Goal: Information Seeking & Learning: Learn about a topic

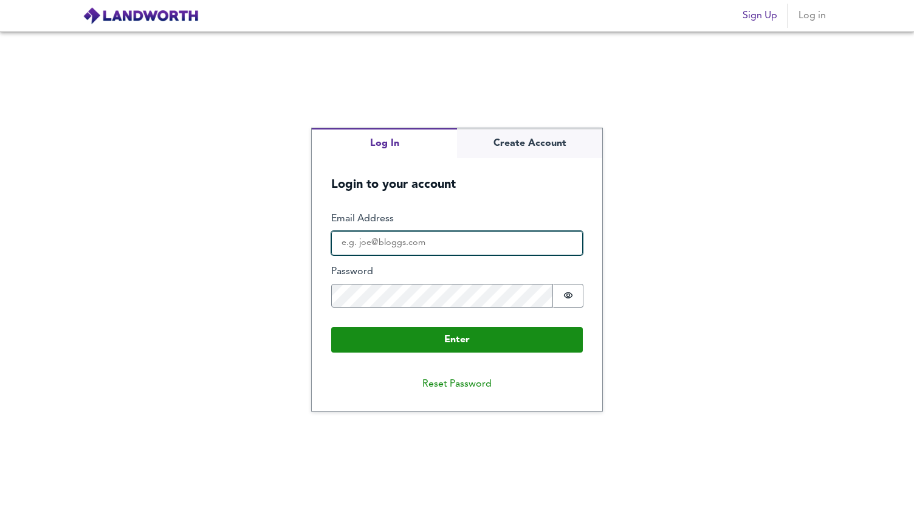
click at [427, 243] on input "Email Address" at bounding box center [457, 243] width 252 height 24
type input "[PERSON_NAME][EMAIL_ADDRESS][DOMAIN_NAME]"
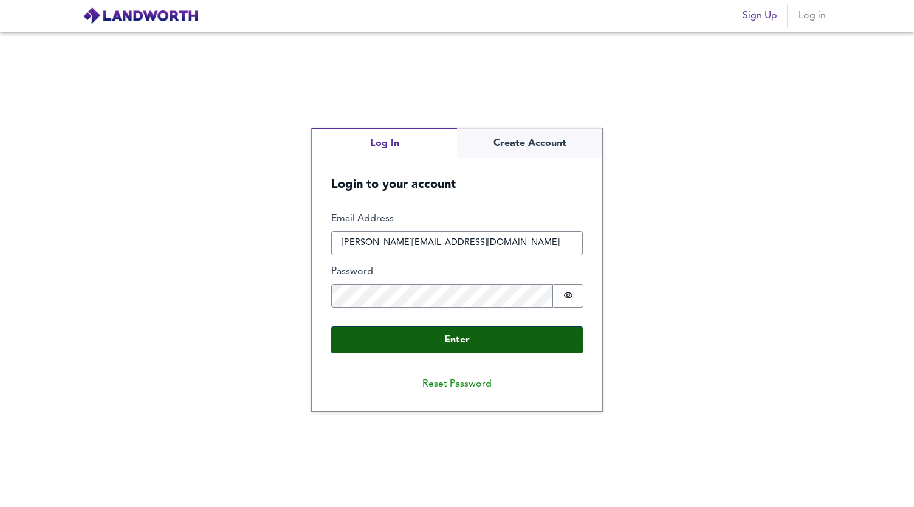
click at [452, 340] on button "Enter" at bounding box center [457, 340] width 252 height 26
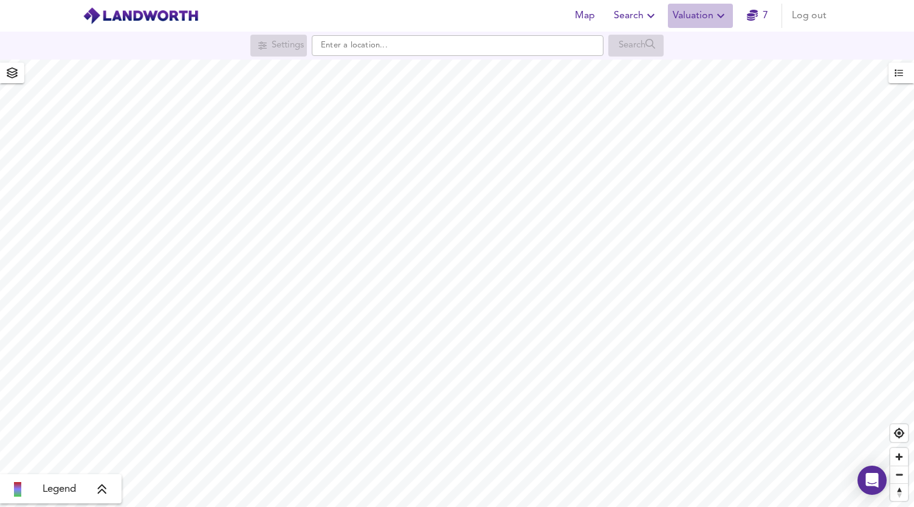
click at [708, 18] on span "Valuation" at bounding box center [700, 15] width 55 height 17
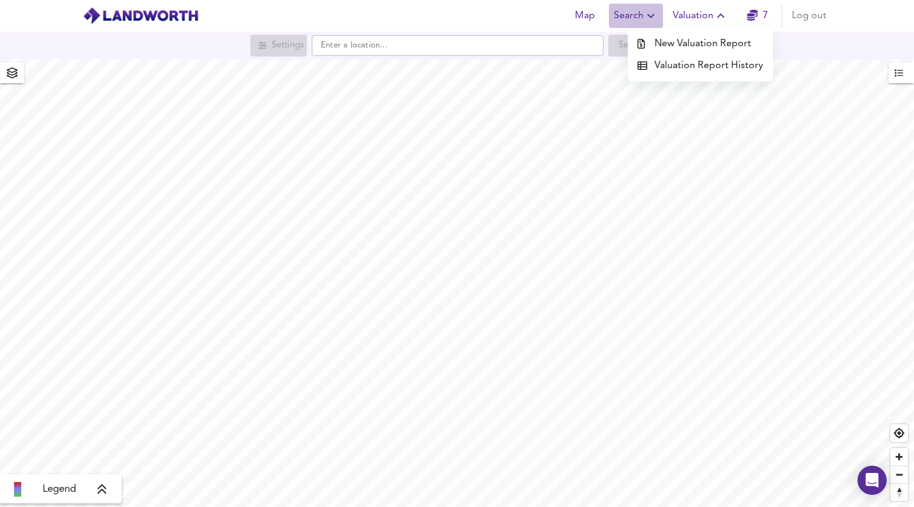
click at [648, 16] on icon "button" at bounding box center [650, 16] width 15 height 15
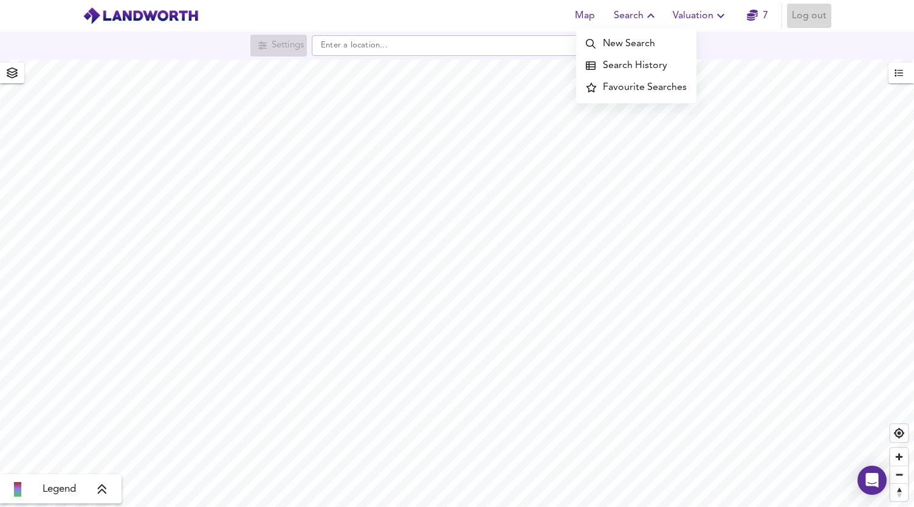
click at [806, 20] on span "Log out" at bounding box center [809, 15] width 35 height 17
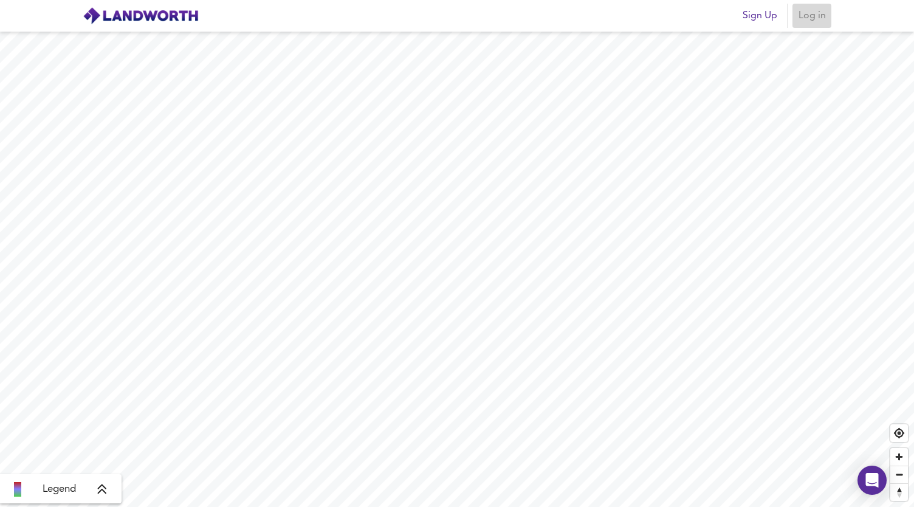
click at [813, 20] on span "Log in" at bounding box center [811, 15] width 29 height 17
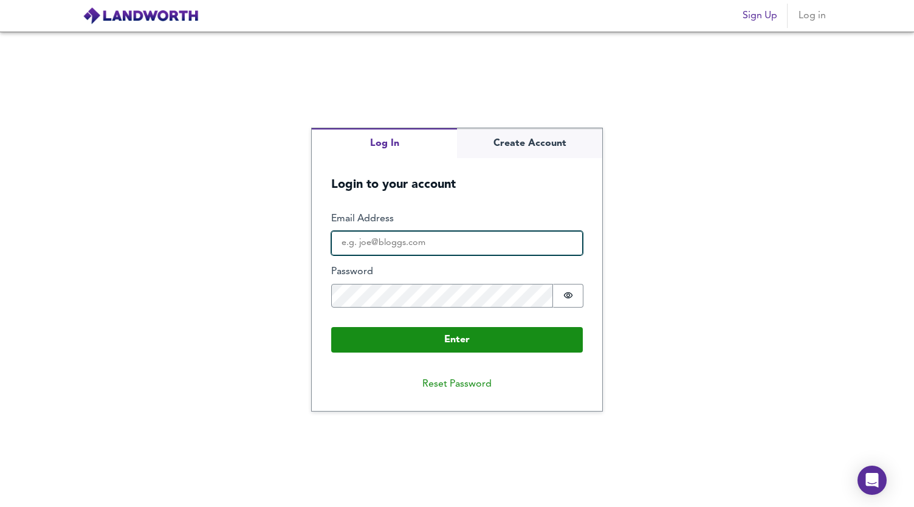
type input "[PERSON_NAME][EMAIL_ADDRESS][DOMAIN_NAME]"
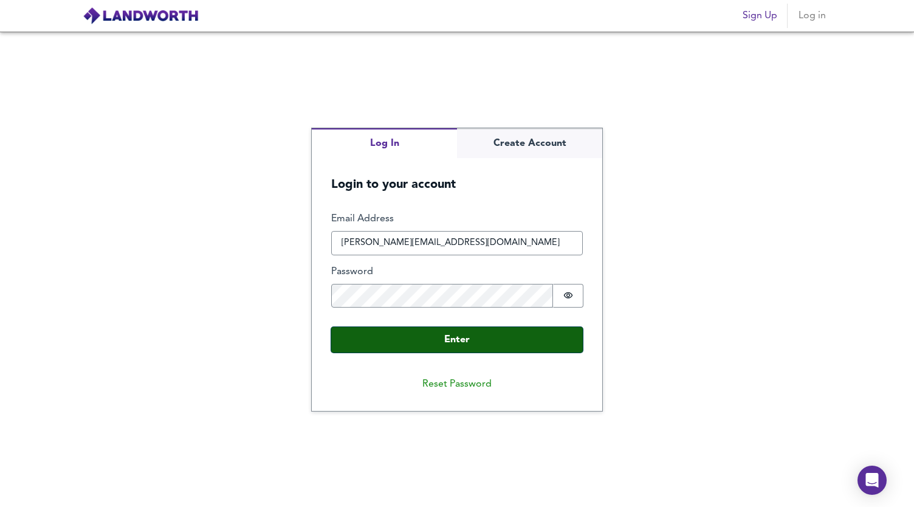
click at [462, 341] on button "Enter" at bounding box center [457, 340] width 252 height 26
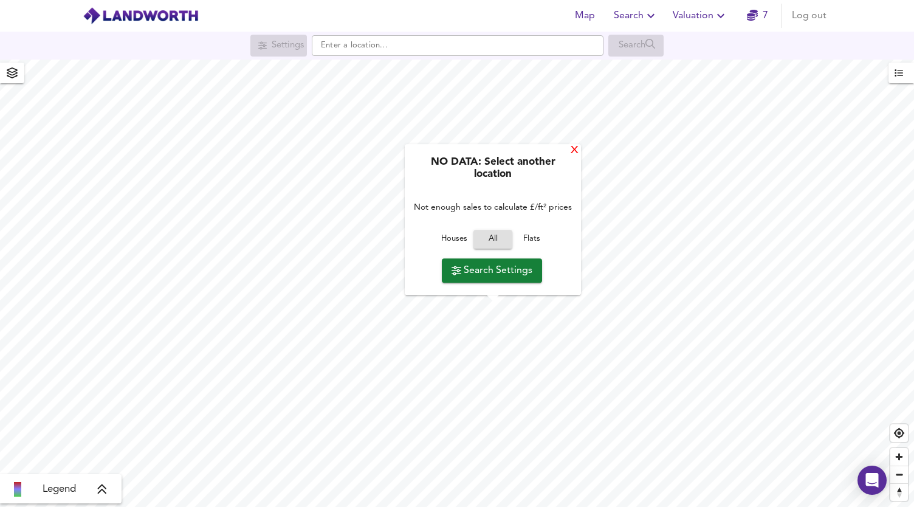
click at [575, 151] on div "X" at bounding box center [574, 151] width 10 height 12
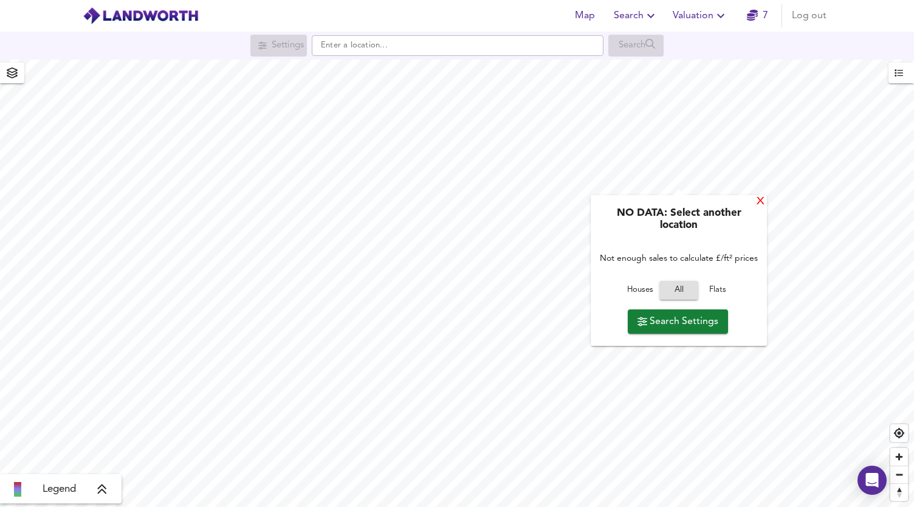
click at [762, 201] on div "X" at bounding box center [760, 202] width 10 height 12
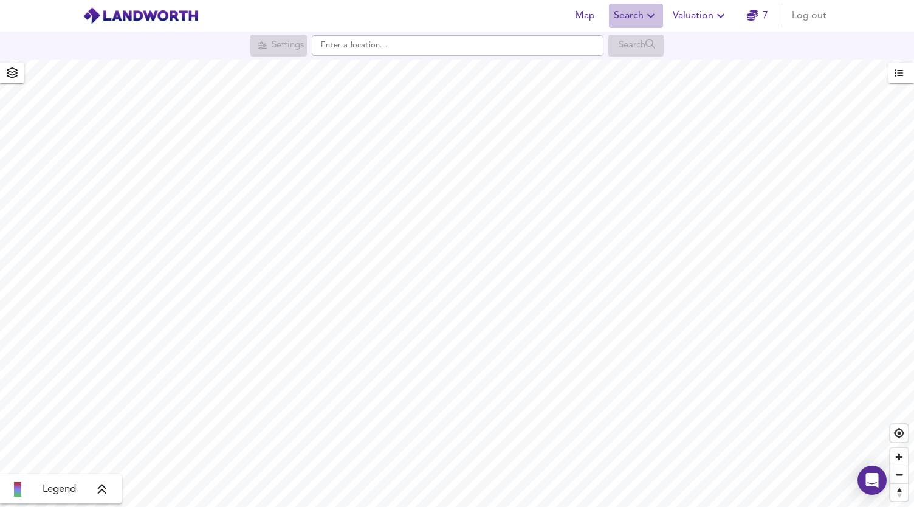
click at [657, 13] on icon "button" at bounding box center [650, 16] width 15 height 15
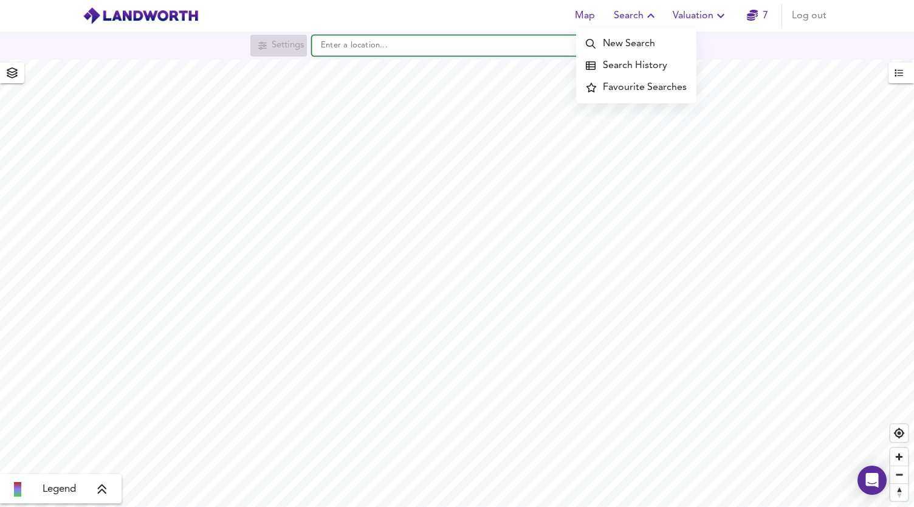
click at [488, 46] on input "text" at bounding box center [458, 45] width 292 height 21
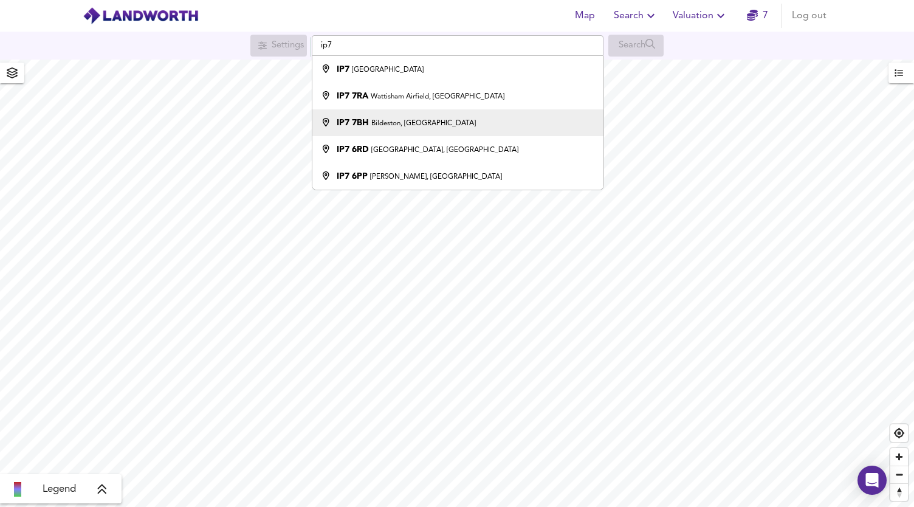
click at [406, 126] on small "Bildeston, [GEOGRAPHIC_DATA]" at bounding box center [423, 123] width 105 height 7
type input "Bildeston, [GEOGRAPHIC_DATA] IP7 7BH"
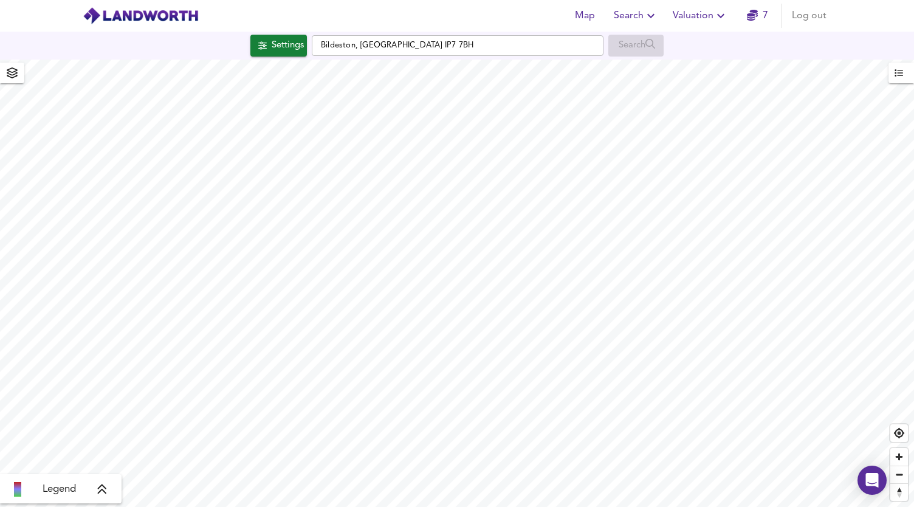
checkbox input "false"
checkbox input "true"
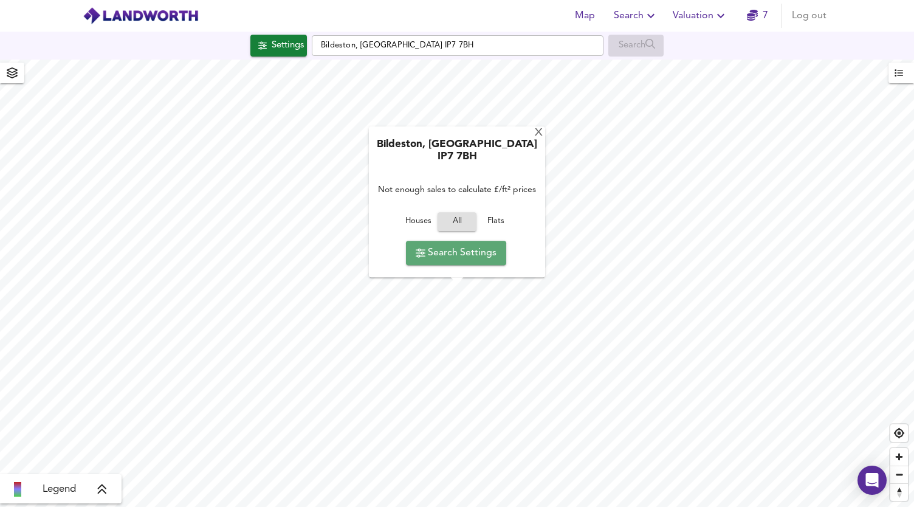
click at [462, 261] on button "Search Settings" at bounding box center [456, 253] width 100 height 24
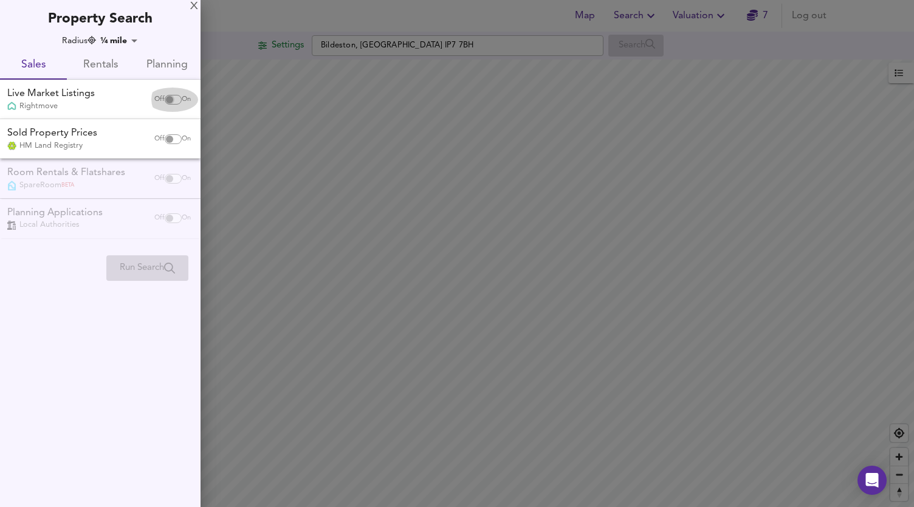
click at [168, 97] on input "checkbox" at bounding box center [169, 100] width 29 height 10
checkbox input "true"
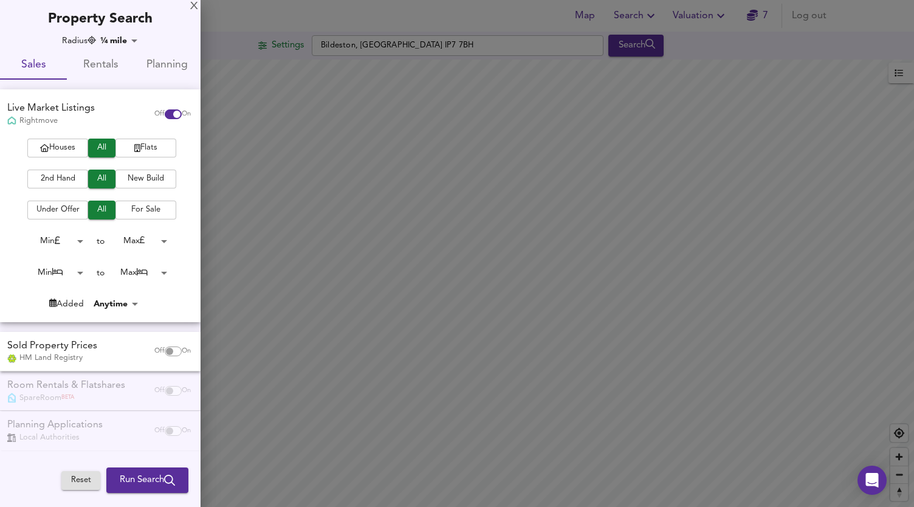
click at [163, 351] on input "checkbox" at bounding box center [169, 351] width 29 height 10
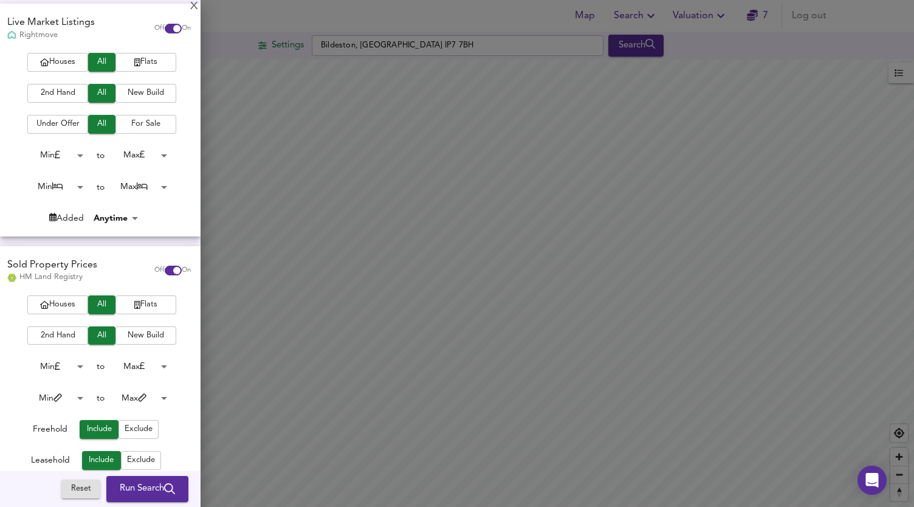
scroll to position [92, 0]
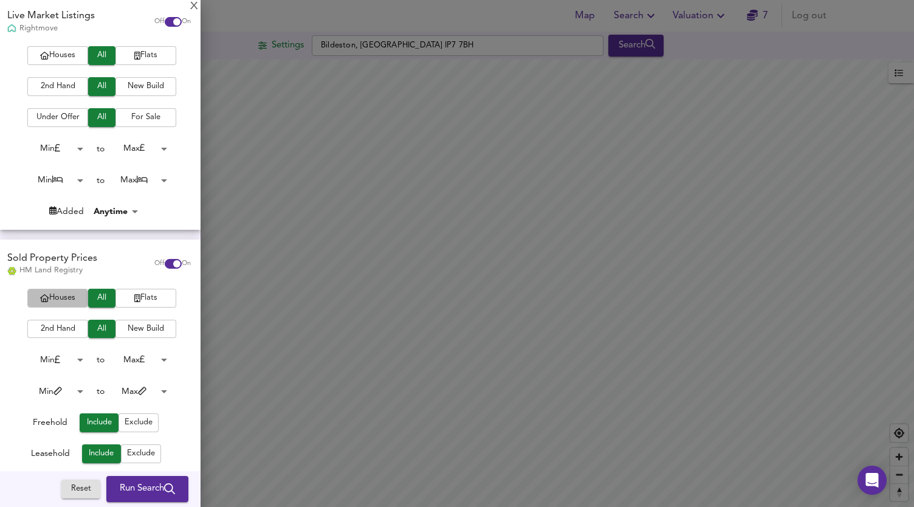
click at [62, 295] on span "Houses" at bounding box center [57, 298] width 49 height 14
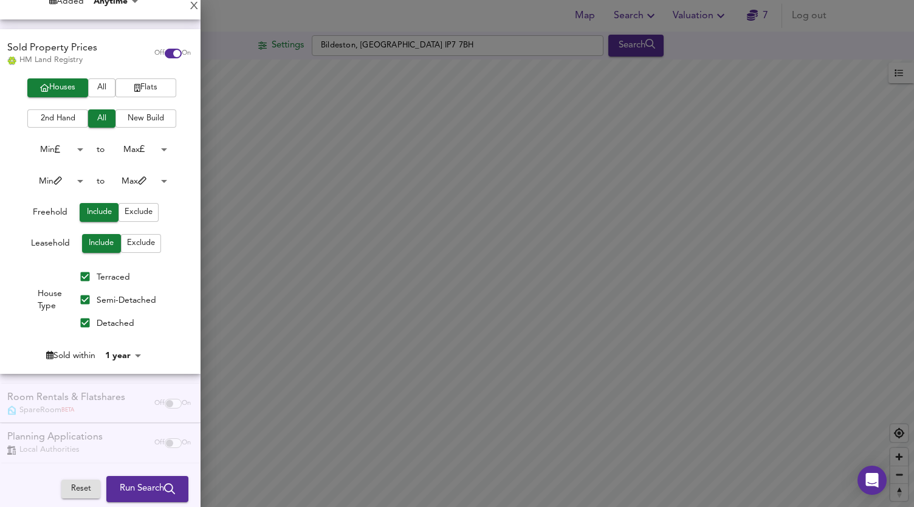
scroll to position [306, 0]
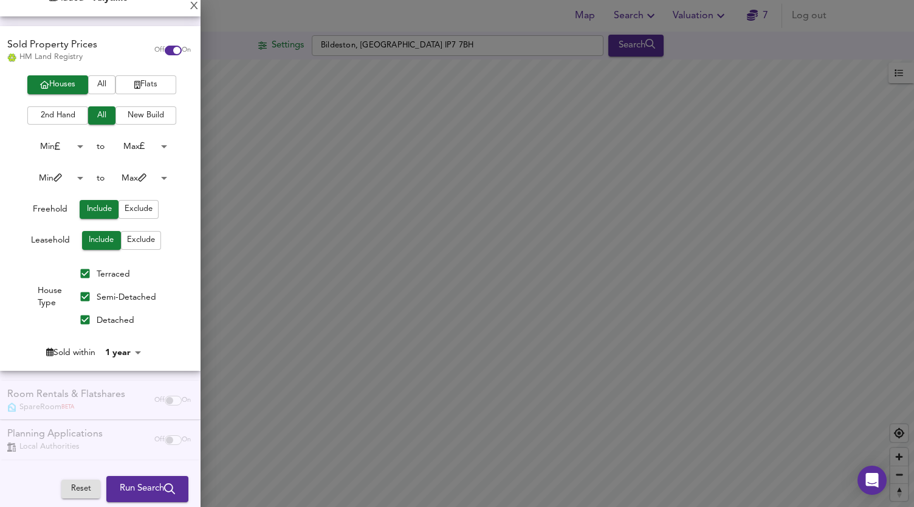
click at [153, 442] on div "Planning Applications Local Authorities Off On" at bounding box center [100, 439] width 200 height 39
click at [167, 47] on input "checkbox" at bounding box center [176, 51] width 29 height 10
checkbox input "false"
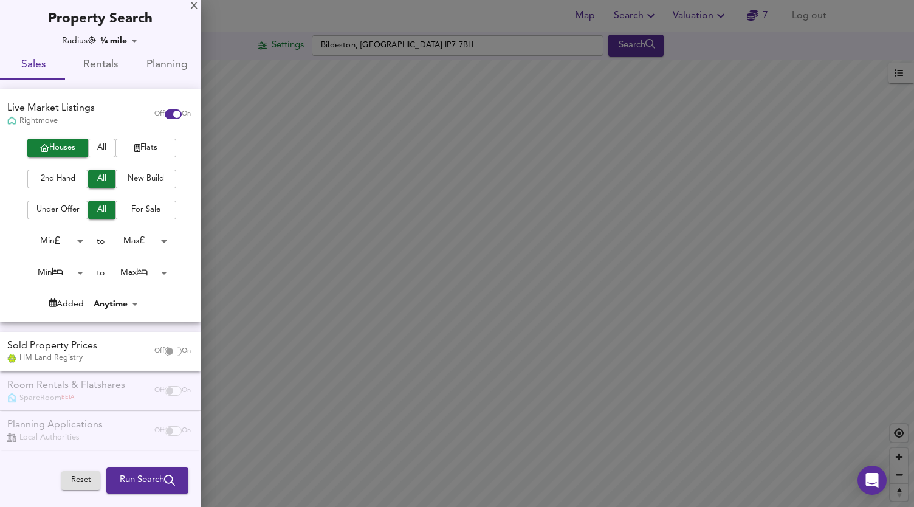
scroll to position [0, 0]
click at [170, 69] on span "Planning" at bounding box center [167, 65] width 52 height 19
checkbox input "false"
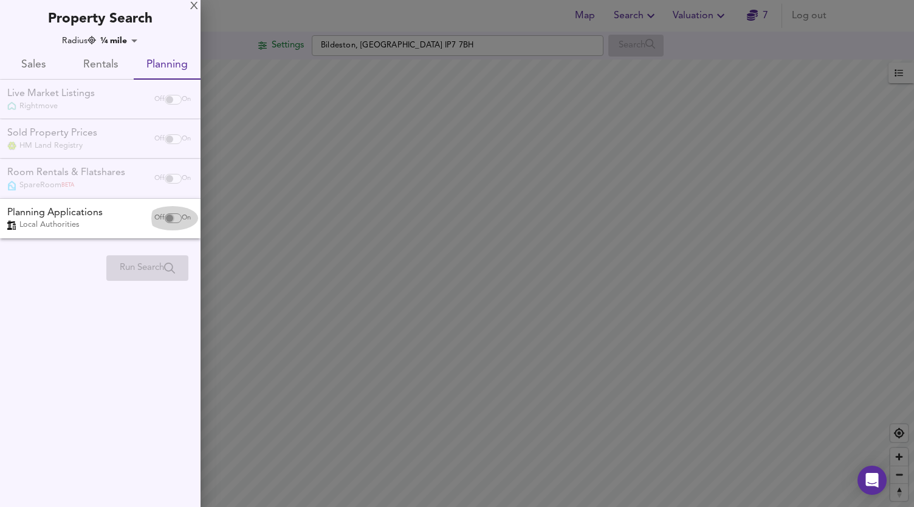
click at [165, 218] on input "checkbox" at bounding box center [169, 218] width 29 height 10
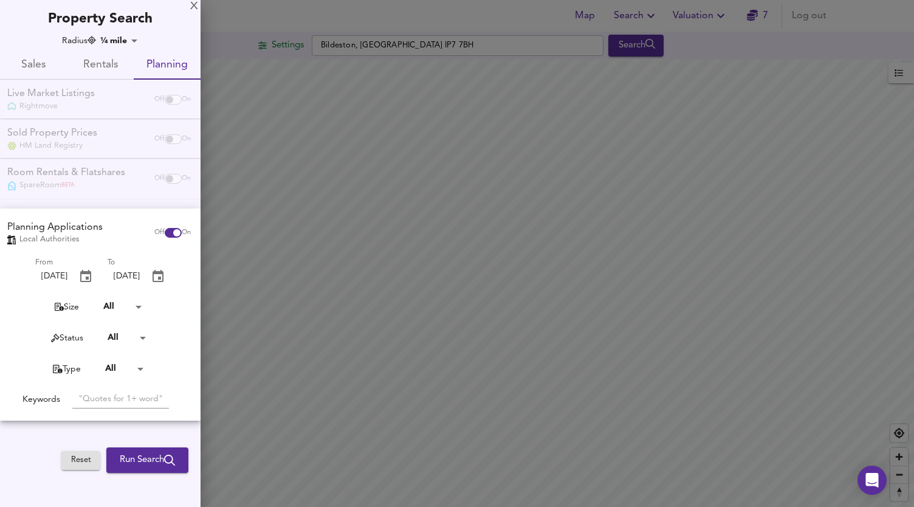
click at [61, 241] on div "Local Authorities" at bounding box center [54, 239] width 95 height 11
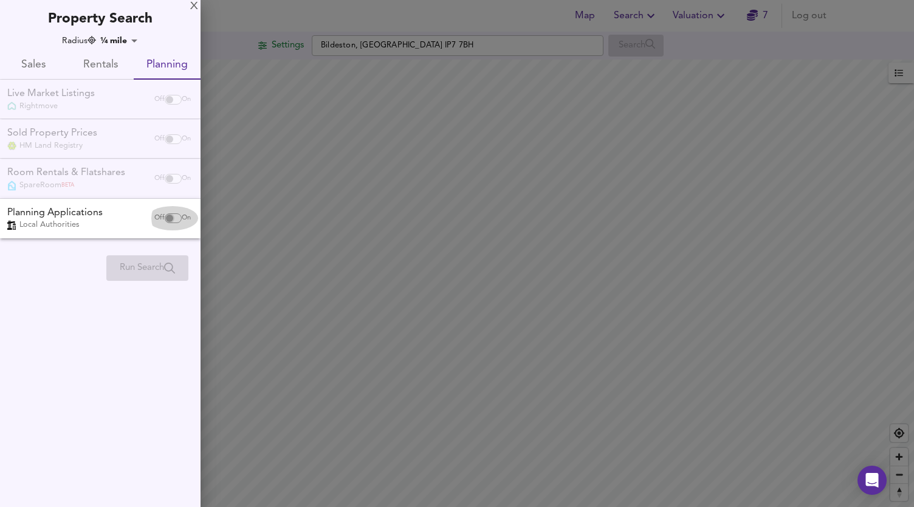
click at [164, 218] on input "checkbox" at bounding box center [169, 218] width 29 height 10
checkbox input "true"
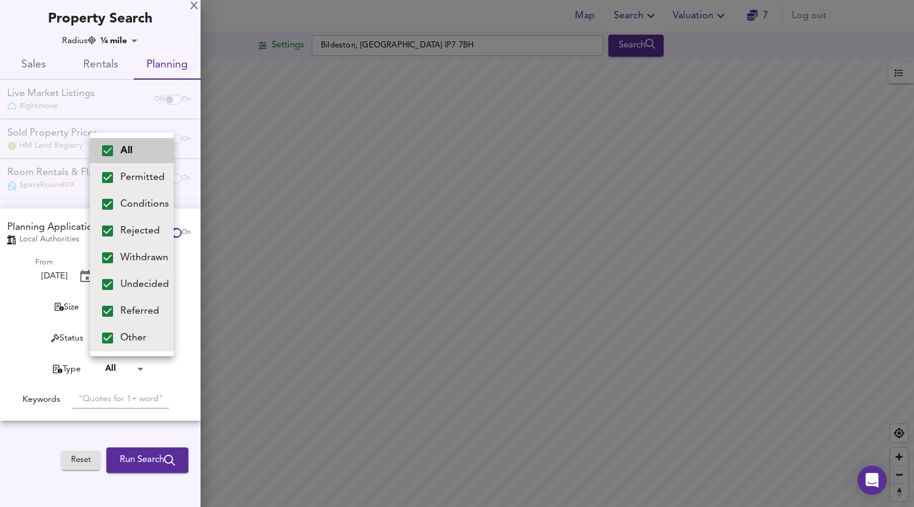
click at [151, 338] on body "Map Search Valuation 7 Log out Settings Bildeston, [GEOGRAPHIC_DATA] IP7 7BH Se…" at bounding box center [457, 253] width 914 height 507
click at [109, 205] on input "checkbox" at bounding box center [108, 204] width 26 height 26
checkbox input "false"
type input "Permitted,Rejected,Withdrawn,Undecided,Referred,Other"
checkbox input "false"
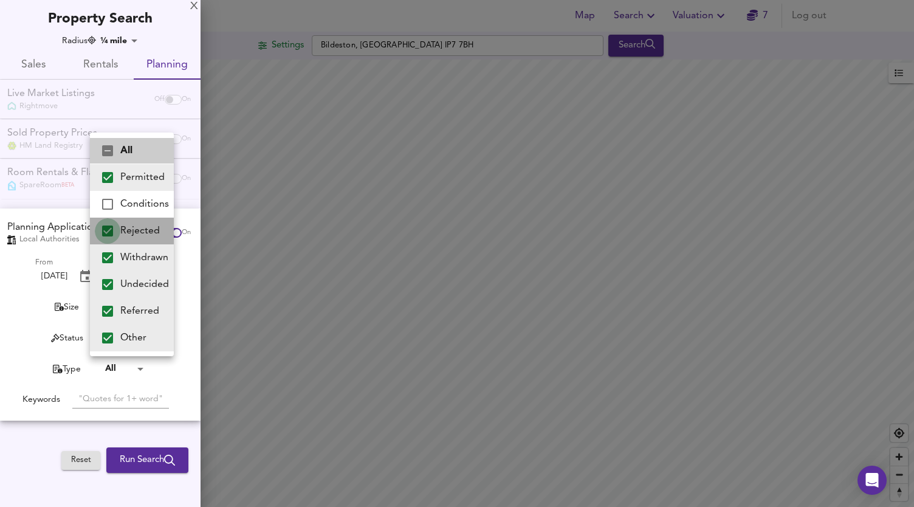
click at [109, 232] on input "checkbox" at bounding box center [108, 231] width 26 height 26
checkbox input "false"
type input "Permitted,Withdrawn,Undecided,Referred,Other"
click at [108, 258] on input "checkbox" at bounding box center [108, 258] width 26 height 26
checkbox input "false"
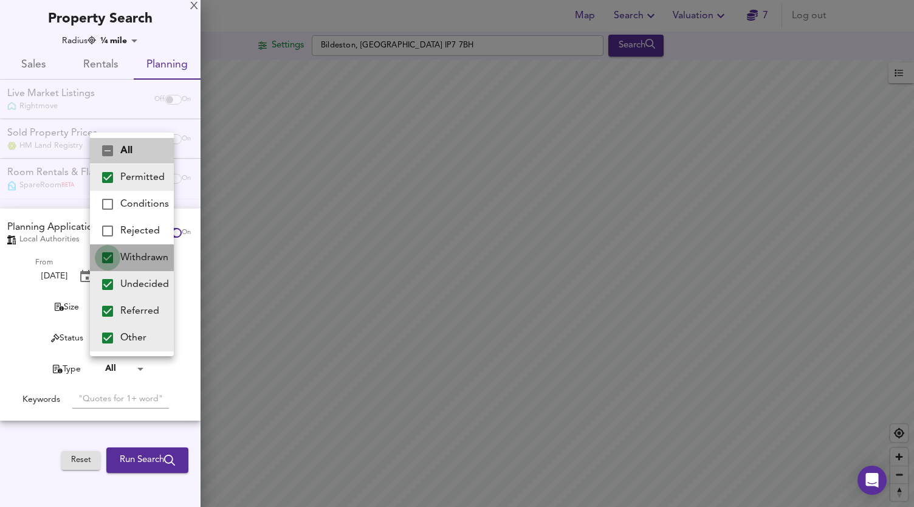
type input "Permitted,Undecided,Referred,Other"
click at [109, 284] on input "checkbox" at bounding box center [108, 285] width 26 height 26
checkbox input "false"
type input "Permitted,Referred,Other"
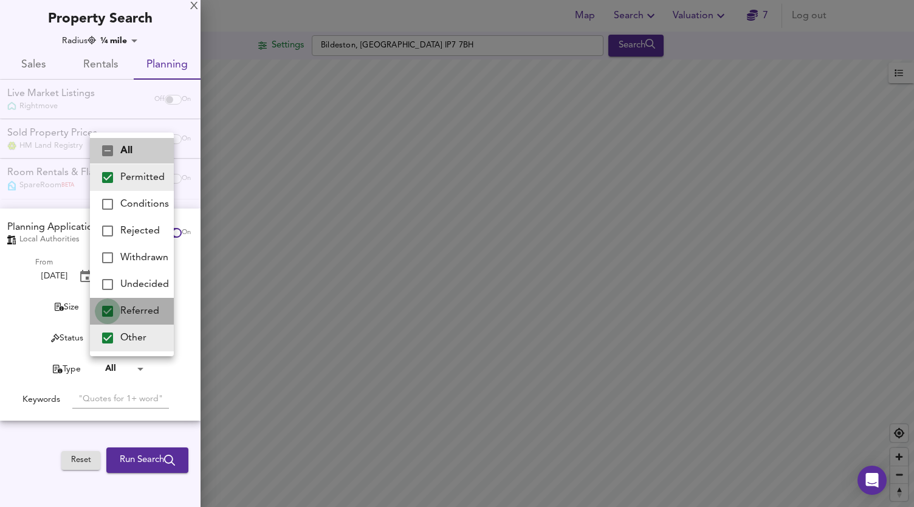
click at [108, 310] on input "checkbox" at bounding box center [108, 311] width 26 height 26
checkbox input "false"
type input "Permitted,Other"
click at [109, 336] on input "checkbox" at bounding box center [108, 338] width 26 height 26
checkbox input "false"
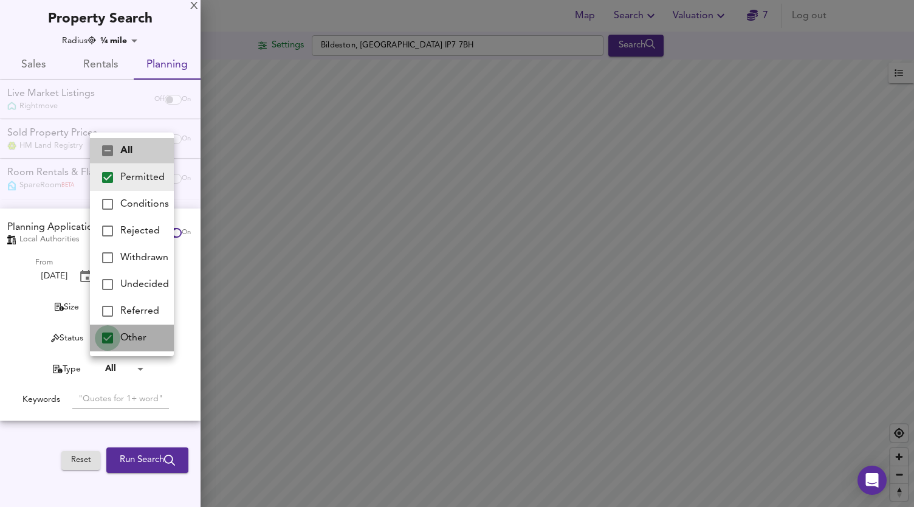
type input "Permitted"
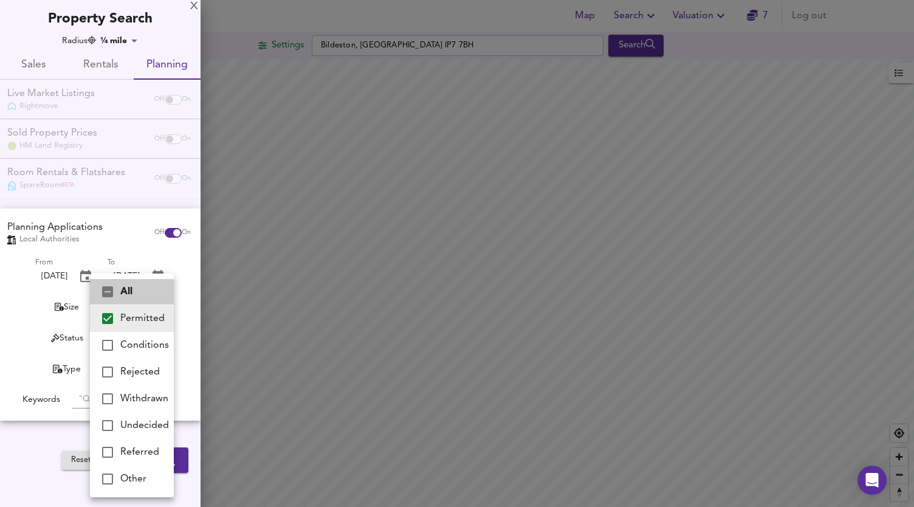
click at [27, 447] on div at bounding box center [457, 253] width 914 height 507
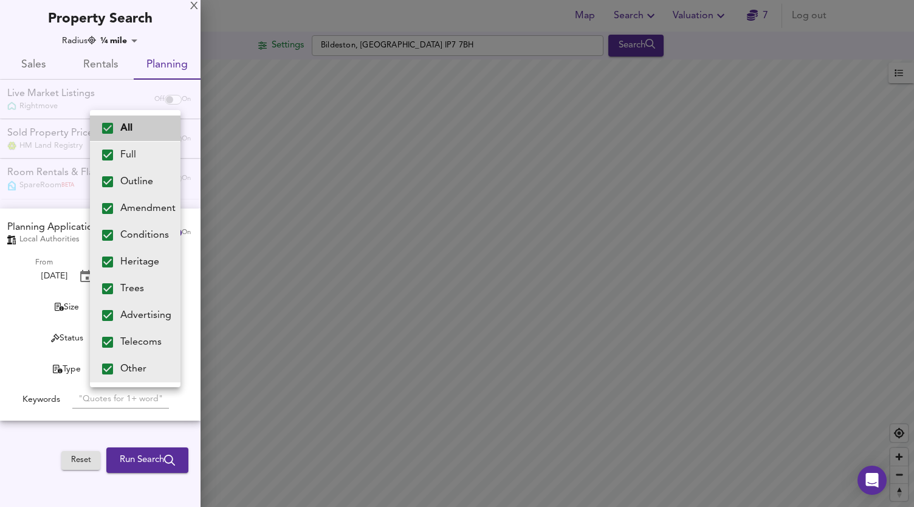
click at [147, 368] on body "Map Search Valuation 7 Log out Settings Bildeston, [GEOGRAPHIC_DATA] IP7 7BH Se…" at bounding box center [457, 253] width 914 height 507
click at [110, 206] on input "checkbox" at bounding box center [108, 209] width 26 height 26
checkbox input "false"
type input "Full,Outline,Conditions,Heritage,Trees,Advertising,Telecoms,Other"
checkbox input "false"
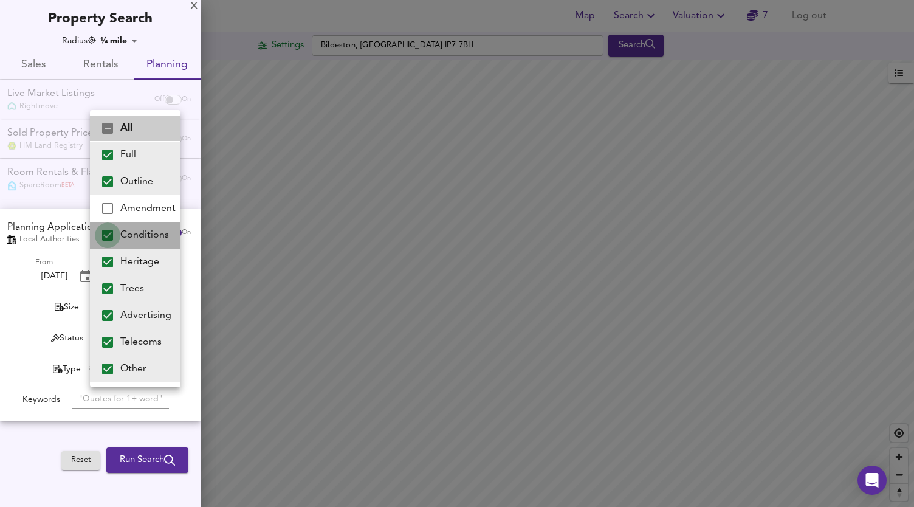
click at [109, 236] on input "checkbox" at bounding box center [108, 235] width 26 height 26
checkbox input "false"
type input "Full,Outline,Heritage,Trees,Advertising,Telecoms,Other"
click at [109, 262] on input "checkbox" at bounding box center [108, 262] width 26 height 26
checkbox input "false"
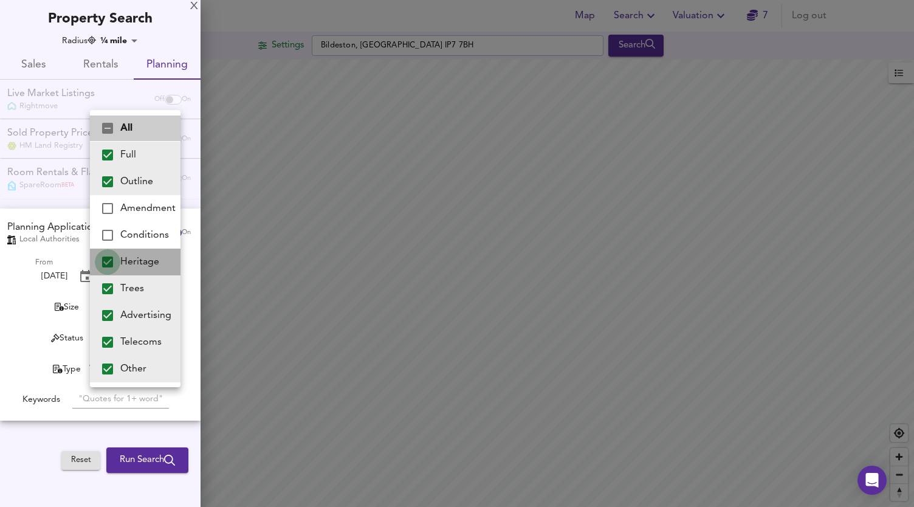
type input "Full,Outline,Trees,Advertising,Telecoms,Other"
click at [109, 289] on input "checkbox" at bounding box center [108, 289] width 26 height 26
checkbox input "false"
type input "Full,Outline,Advertising,Telecoms,Other"
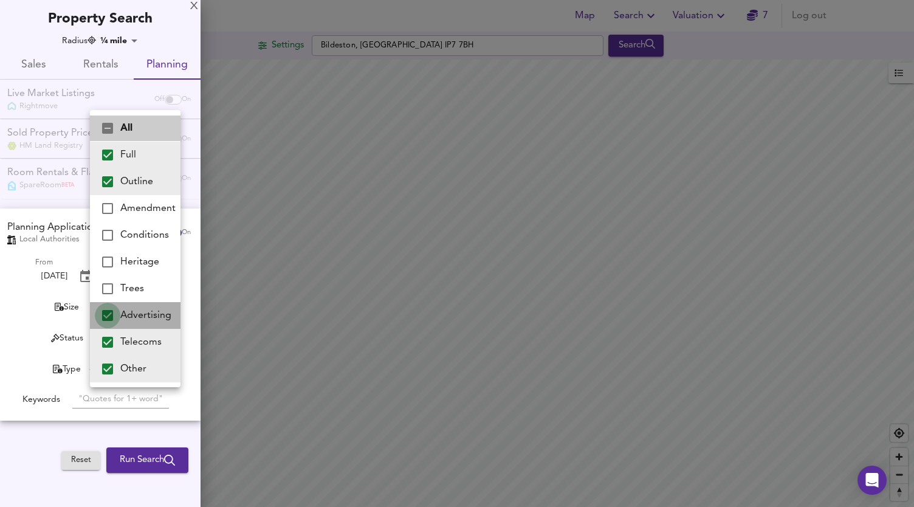
click at [109, 315] on input "checkbox" at bounding box center [108, 316] width 26 height 26
checkbox input "false"
type input "Full,Outline,Telecoms,Other"
click at [106, 340] on input "checkbox" at bounding box center [108, 342] width 26 height 26
checkbox input "false"
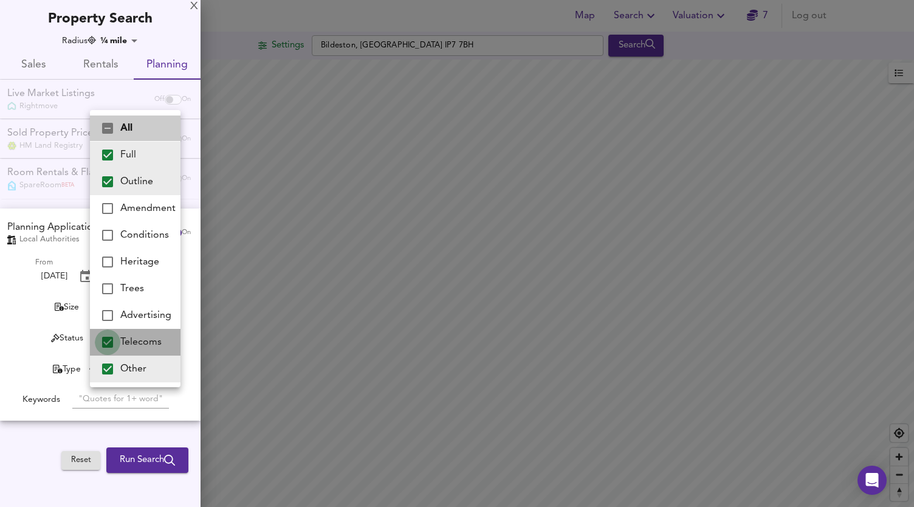
type input "Full,Outline,Other"
click at [108, 370] on input "checkbox" at bounding box center [108, 369] width 26 height 26
checkbox input "false"
type input "Full,Outline"
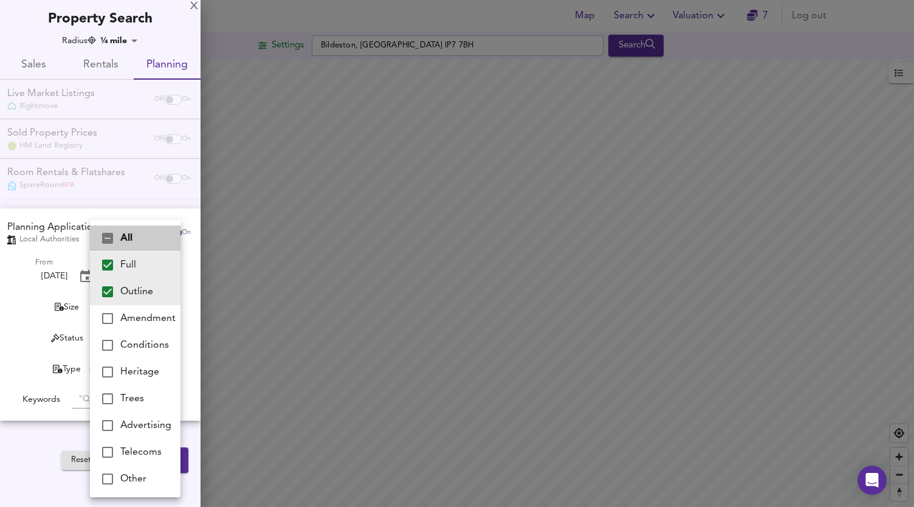
click at [30, 457] on div at bounding box center [457, 253] width 914 height 507
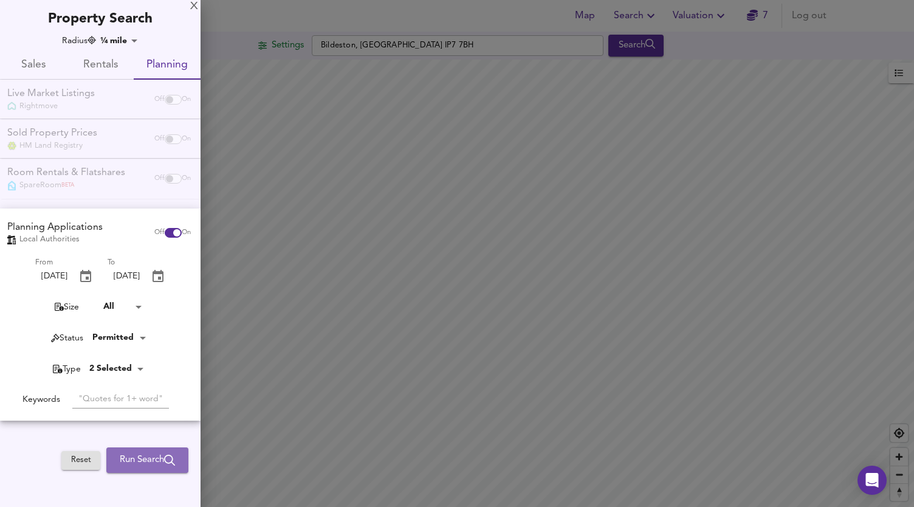
click at [135, 459] on span "Run Search" at bounding box center [147, 460] width 55 height 16
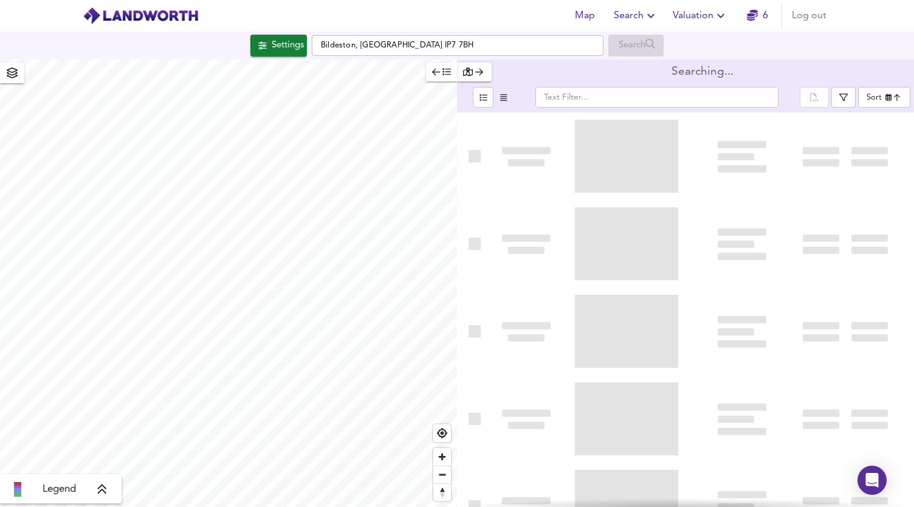
type input "newest"
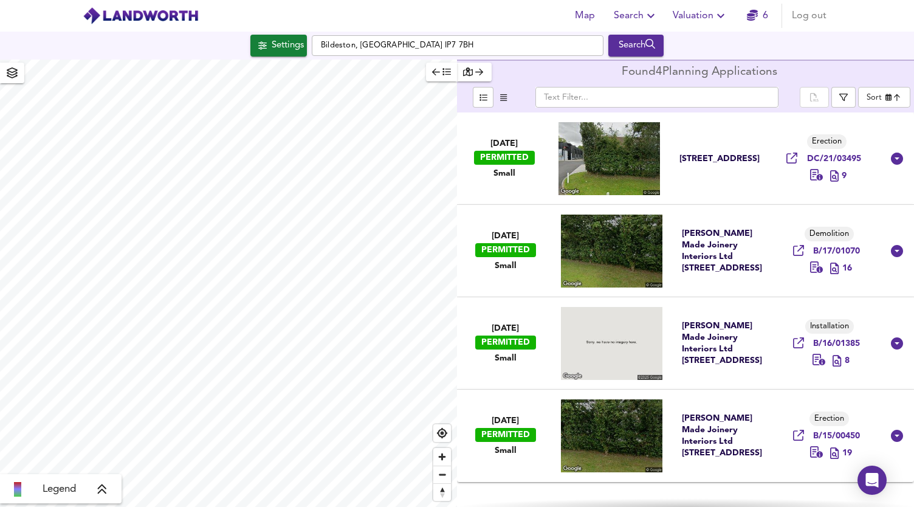
click at [715, 255] on div "[PERSON_NAME] Made Joinery Interiors Ltd [STREET_ADDRESS]" at bounding box center [724, 251] width 85 height 46
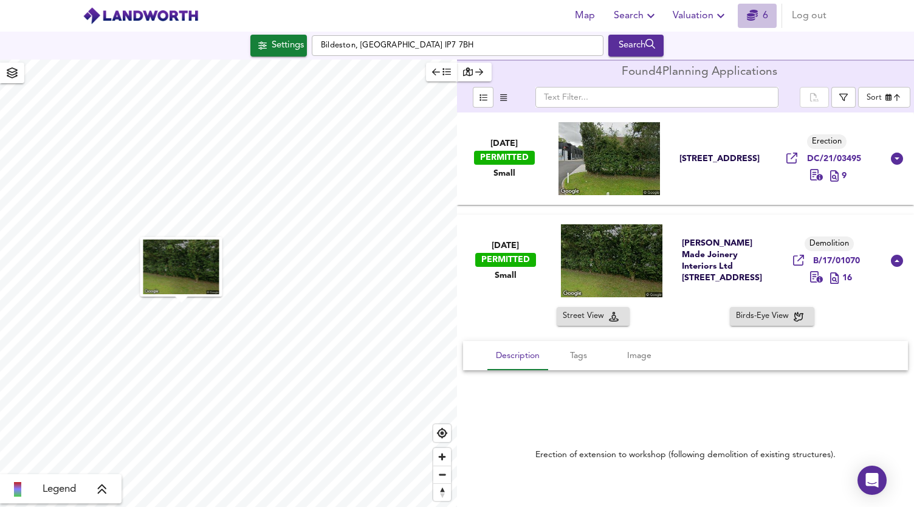
click at [756, 19] on icon "button" at bounding box center [752, 15] width 11 height 11
